Goal: Download file/media

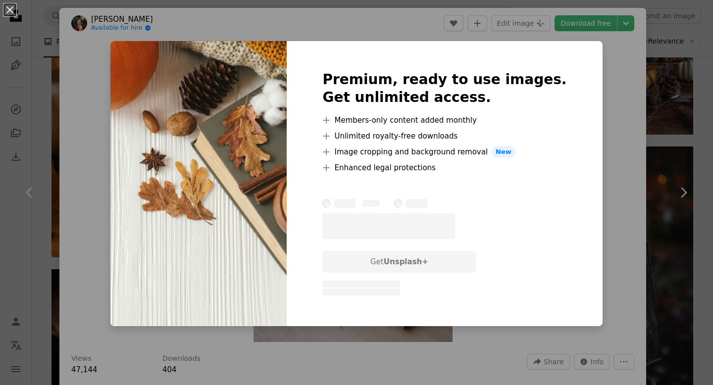
scroll to position [1407, 0]
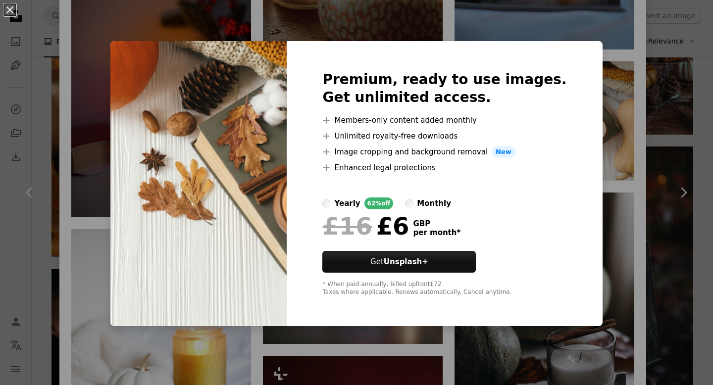
click at [231, 10] on div "An X shape Premium, ready to use images. Get unlimited access. A plus sign Memb…" at bounding box center [356, 192] width 713 height 385
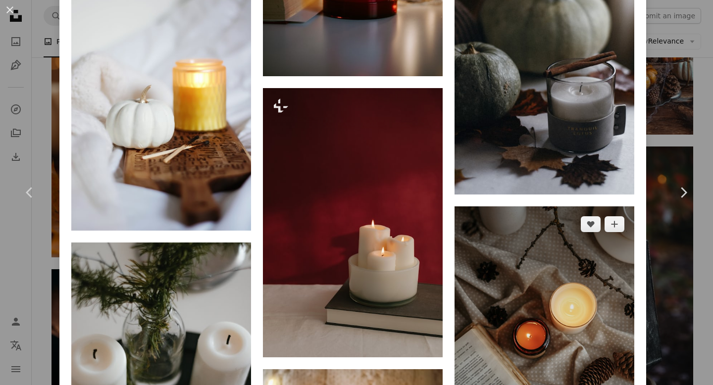
scroll to position [1677, 0]
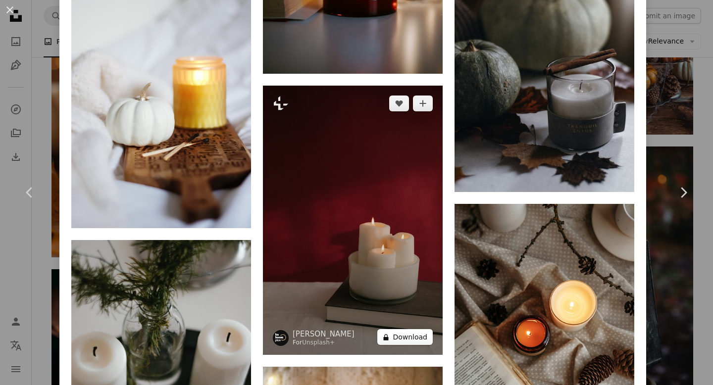
click at [427, 345] on button "A lock Download" at bounding box center [404, 337] width 55 height 16
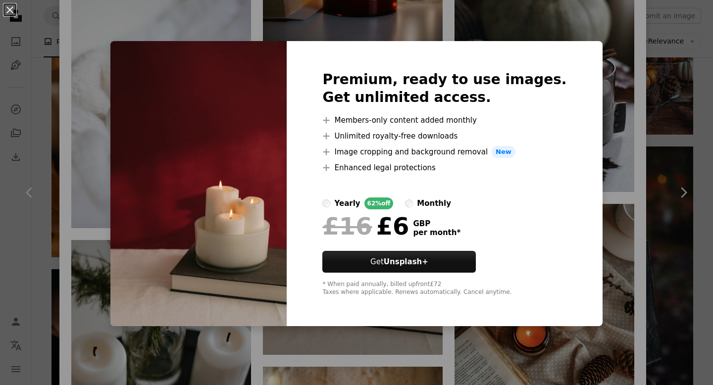
click at [614, 114] on div "An X shape Premium, ready to use images. Get unlimited access. A plus sign Memb…" at bounding box center [356, 192] width 713 height 385
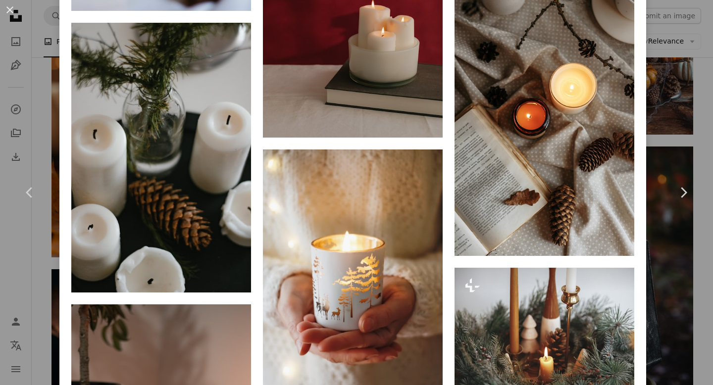
scroll to position [1896, 0]
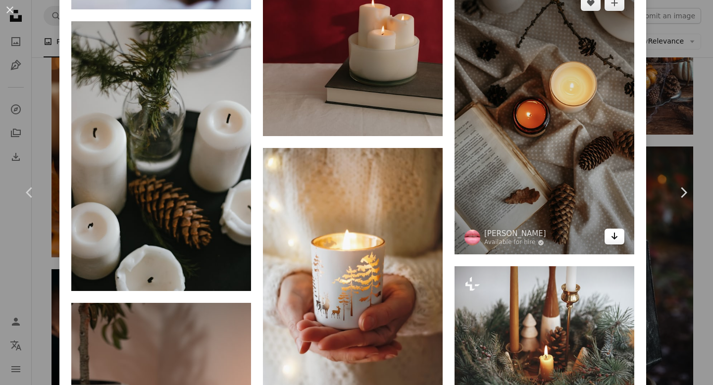
click at [625, 245] on link "Arrow pointing down" at bounding box center [615, 237] width 20 height 16
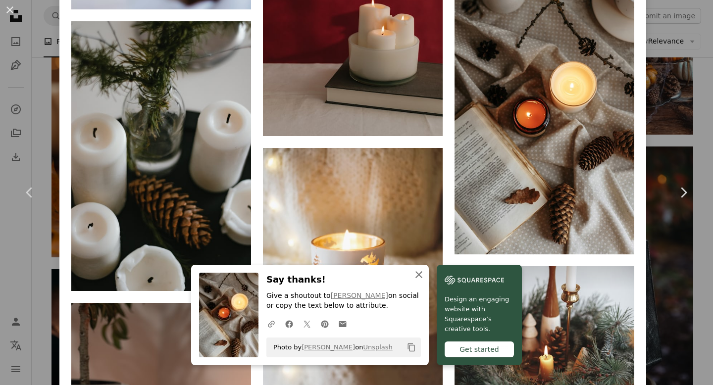
click at [421, 276] on icon "An X shape" at bounding box center [419, 275] width 12 height 12
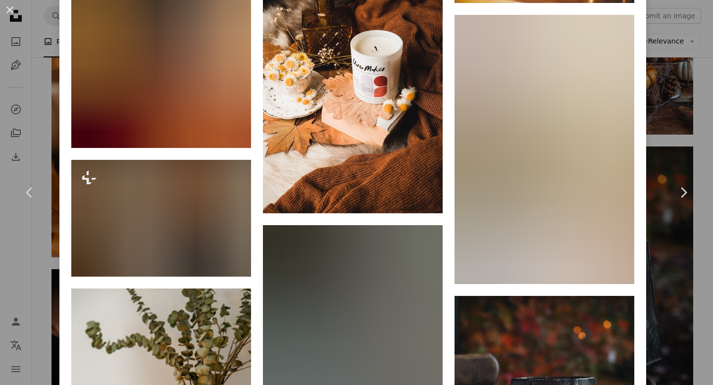
scroll to position [26621, 0]
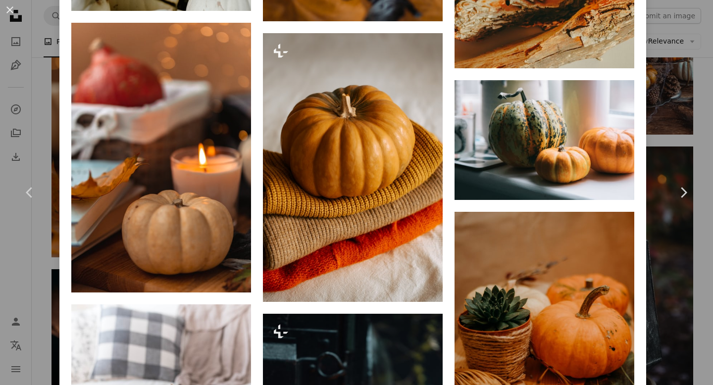
scroll to position [9175, 0]
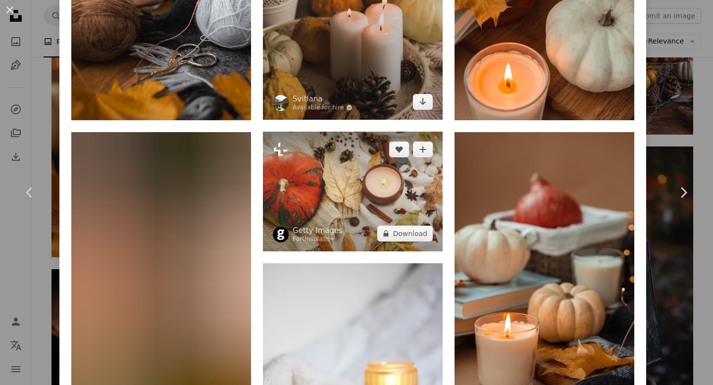
scroll to position [810, 0]
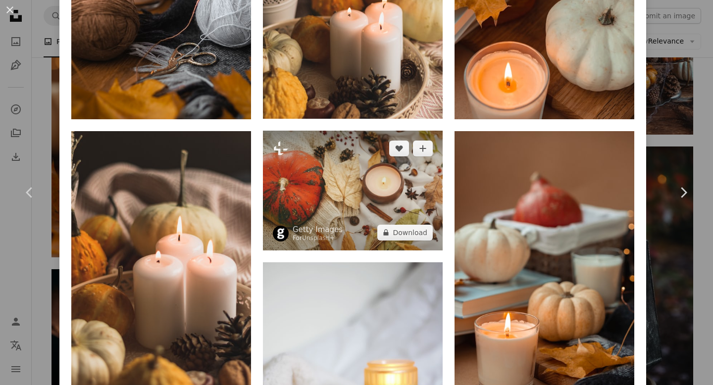
click at [378, 202] on img at bounding box center [353, 191] width 180 height 120
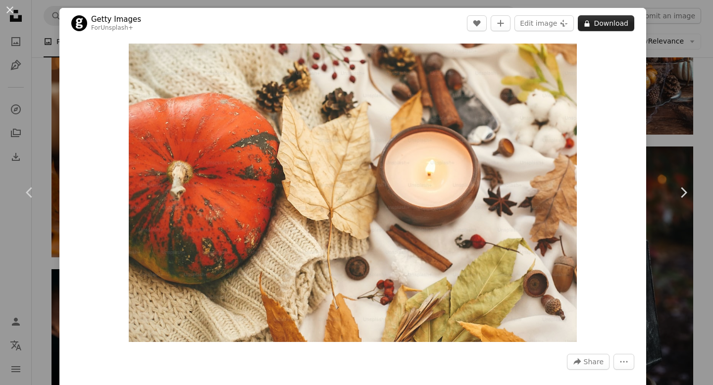
click at [609, 21] on button "A lock Download" at bounding box center [606, 23] width 56 height 16
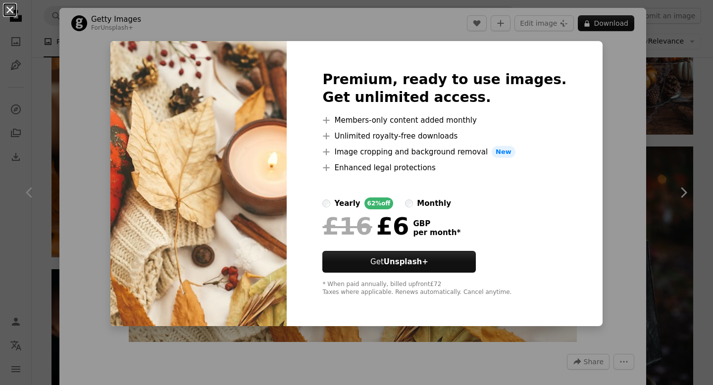
click at [7, 9] on button "An X shape" at bounding box center [10, 10] width 12 height 12
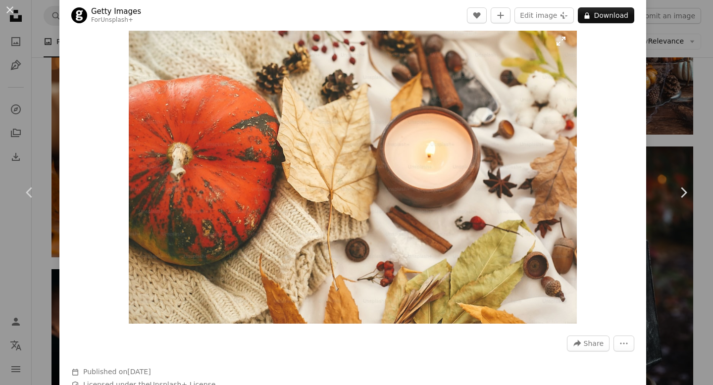
scroll to position [19, 0]
click at [10, 6] on button "An X shape" at bounding box center [10, 10] width 12 height 12
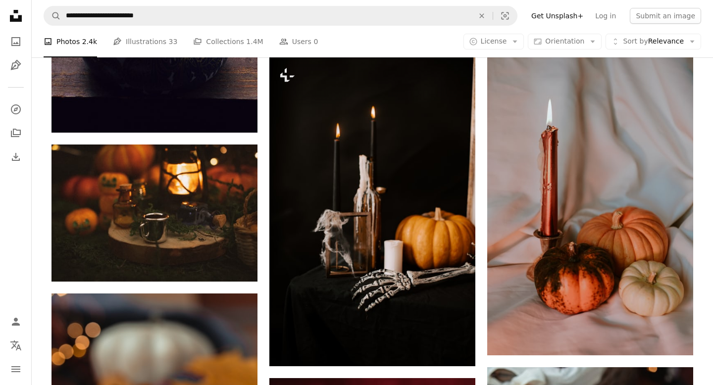
scroll to position [5322, 0]
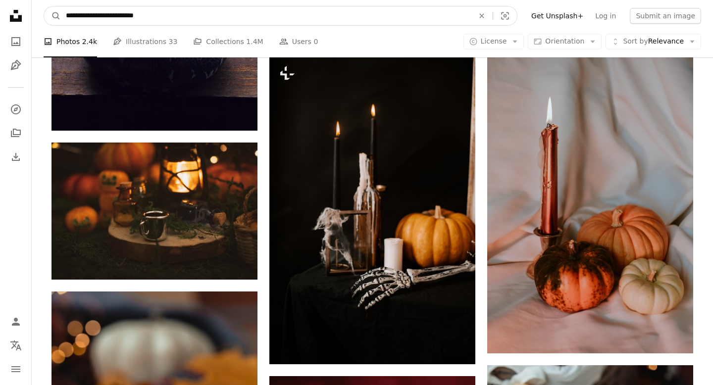
drag, startPoint x: 163, startPoint y: 14, endPoint x: 29, endPoint y: 14, distance: 133.7
